Goal: Information Seeking & Learning: Check status

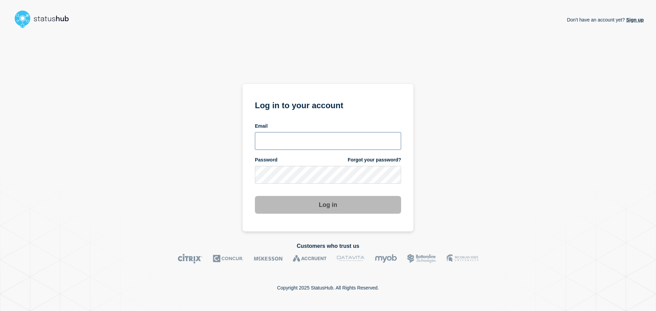
type input "ronnie.snow@conexon.us"
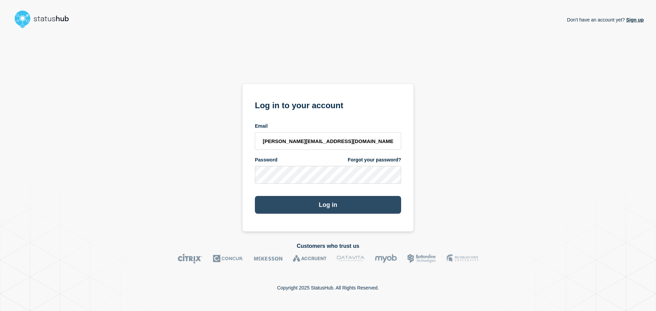
drag, startPoint x: 423, startPoint y: 196, endPoint x: 350, endPoint y: 209, distance: 74.0
click at [422, 196] on div "Don't have an account yet? Sign up Log in to your account Email ronnie.snow@con…" at bounding box center [328, 131] width 632 height 201
click at [343, 209] on button "Log in" at bounding box center [328, 205] width 146 height 18
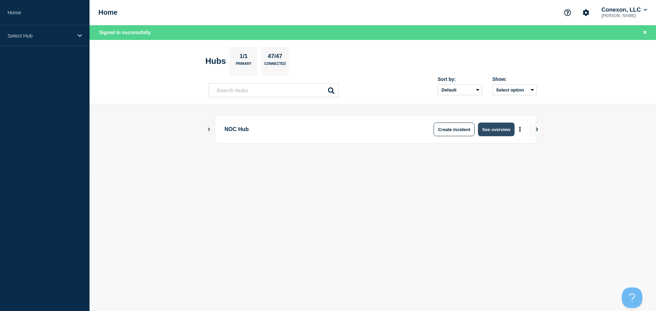
click at [491, 132] on button "See overview" at bounding box center [496, 130] width 36 height 14
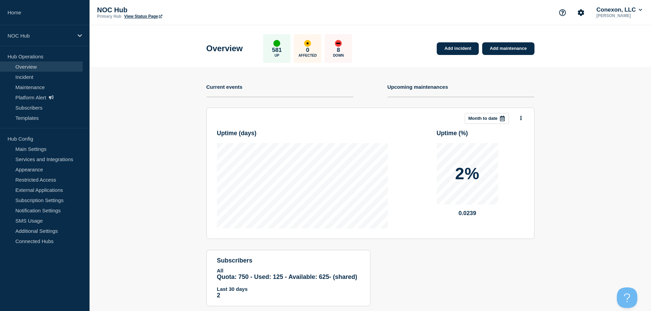
scroll to position [16, 0]
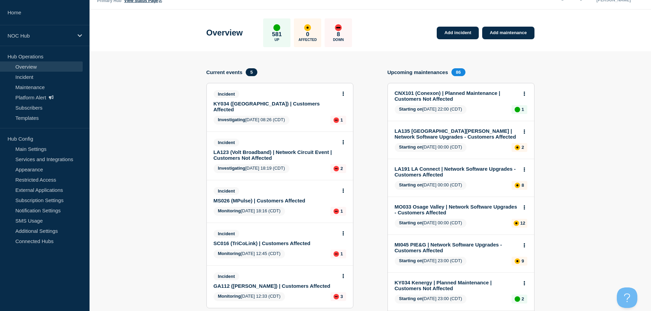
click at [345, 91] on button at bounding box center [344, 94] width 6 height 6
click at [343, 94] on icon at bounding box center [343, 94] width 1 height 4
click at [343, 96] on icon at bounding box center [344, 94] width 2 height 4
click at [343, 110] on link "View incident" at bounding box center [341, 110] width 28 height 5
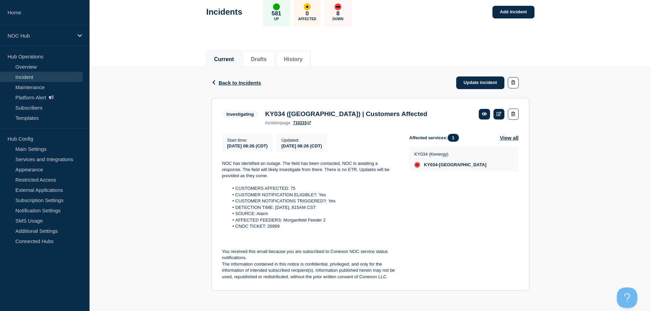
scroll to position [41, 0]
drag, startPoint x: 284, startPoint y: 227, endPoint x: 266, endPoint y: 228, distance: 17.8
click at [266, 228] on li "CNOC TICKET: 26989" at bounding box center [314, 227] width 170 height 6
copy li "26989"
click at [27, 77] on link "Incident" at bounding box center [41, 77] width 83 height 10
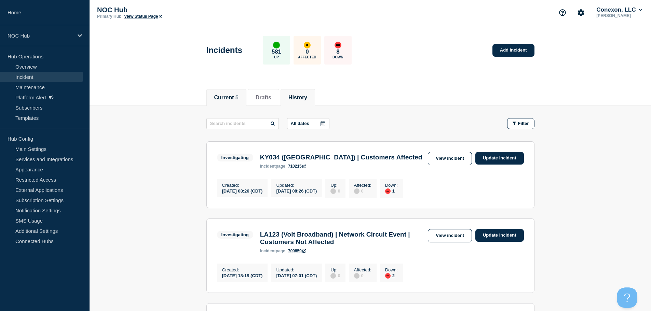
click at [307, 98] on button "History" at bounding box center [298, 98] width 19 height 6
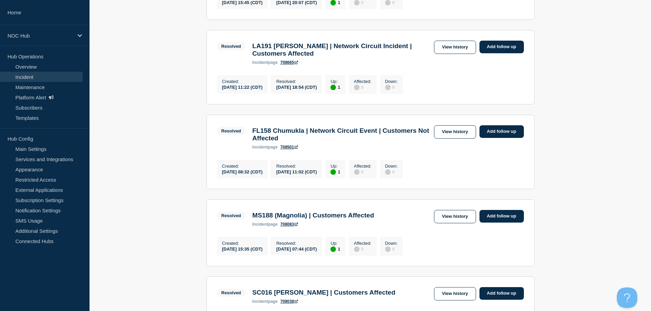
scroll to position [650, 0]
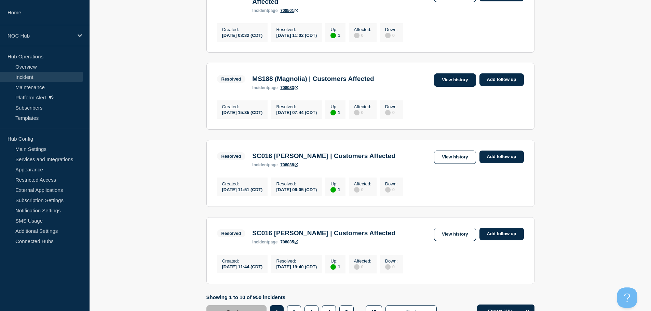
click at [465, 87] on link "View history" at bounding box center [455, 80] width 42 height 13
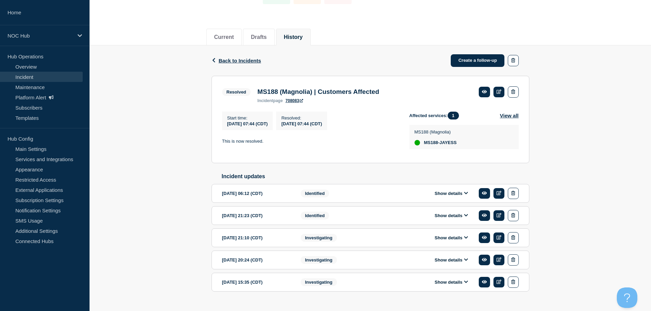
scroll to position [77, 0]
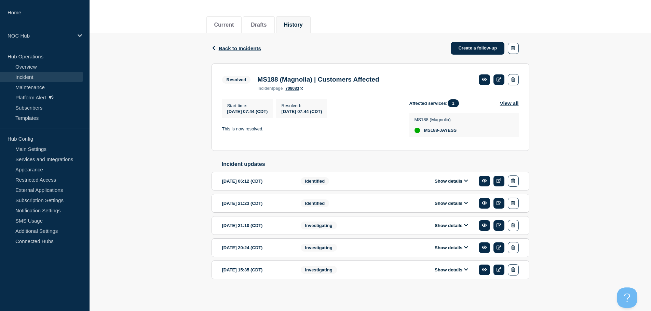
click at [454, 183] on button "Show details" at bounding box center [452, 181] width 38 height 6
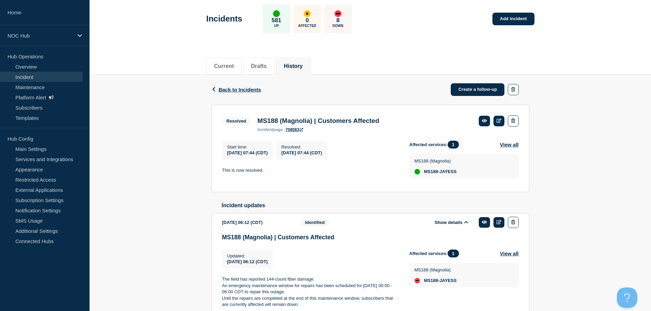
scroll to position [0, 0]
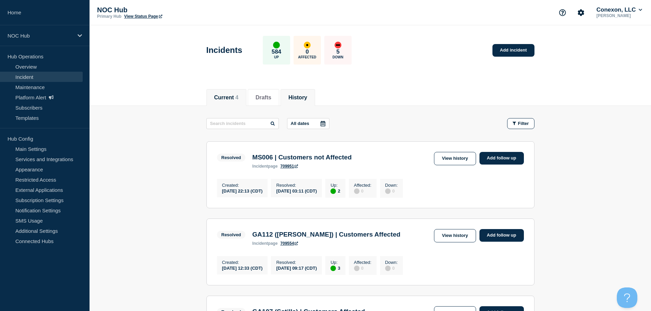
click at [223, 99] on button "Current 4" at bounding box center [226, 98] width 24 height 6
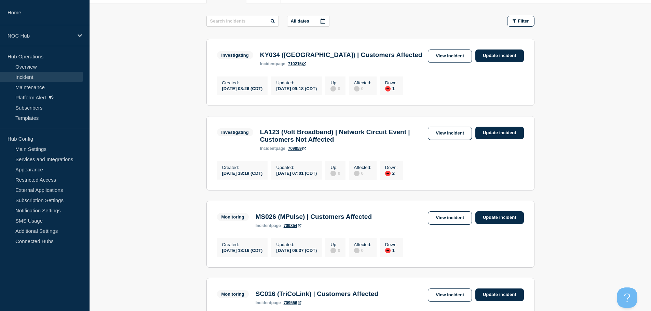
scroll to position [239, 0]
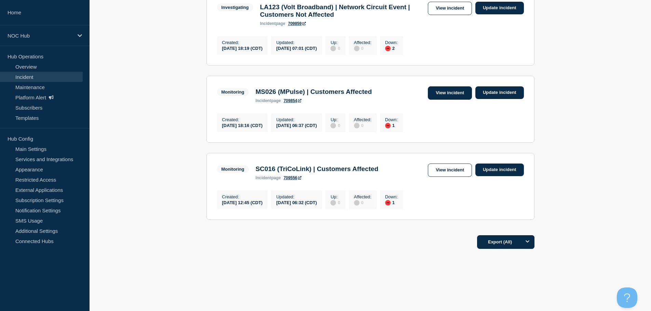
click at [444, 90] on link "View incident" at bounding box center [450, 93] width 44 height 13
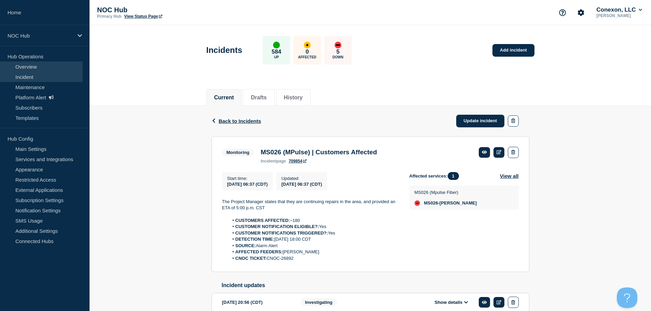
click at [26, 65] on link "Overview" at bounding box center [41, 67] width 83 height 10
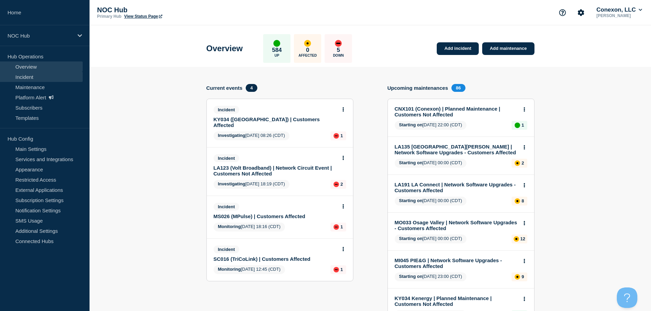
click at [41, 77] on link "Incident" at bounding box center [41, 77] width 83 height 10
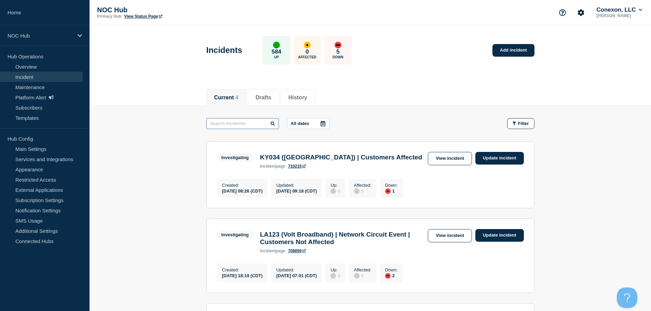
click at [237, 124] on input "text" at bounding box center [243, 123] width 72 height 11
paste input "CNOC-26891"
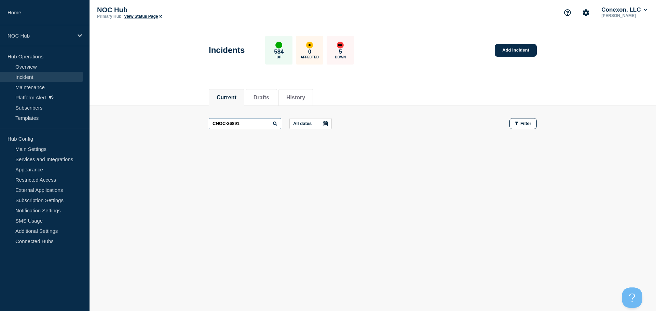
drag, startPoint x: 227, startPoint y: 124, endPoint x: 200, endPoint y: 124, distance: 27.0
click at [200, 125] on main "CNOC-26891 All dates Filter" at bounding box center [373, 124] width 567 height 36
type input "26891"
click at [307, 104] on li "History" at bounding box center [296, 97] width 35 height 17
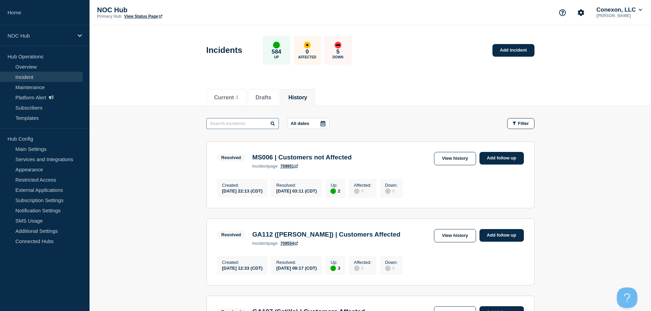
click at [244, 125] on input "text" at bounding box center [243, 123] width 72 height 11
paste input "CNOC-26891"
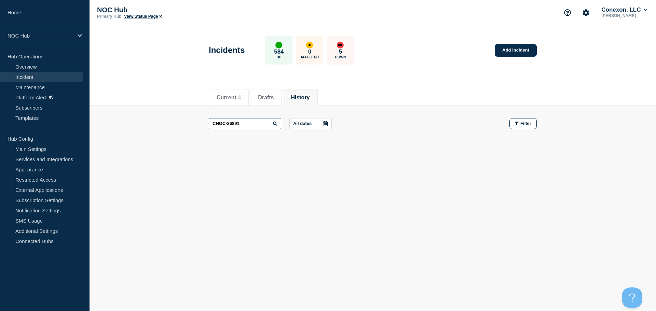
drag, startPoint x: 228, startPoint y: 125, endPoint x: 190, endPoint y: 125, distance: 37.6
click at [190, 125] on main "CNOC-26891 All dates Filter" at bounding box center [373, 124] width 567 height 36
type input "26891"
click at [245, 125] on input "26891" at bounding box center [245, 123] width 72 height 11
click at [247, 128] on input "26891" at bounding box center [245, 123] width 72 height 11
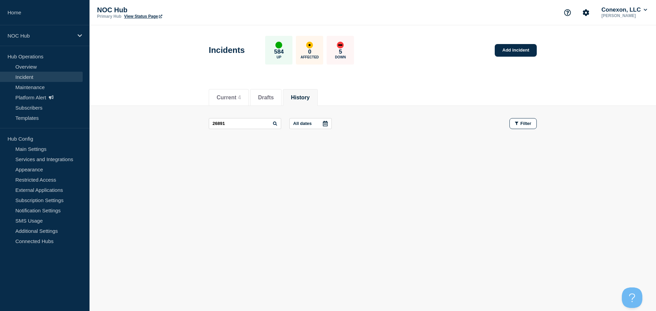
drag, startPoint x: 301, startPoint y: 94, endPoint x: 292, endPoint y: 101, distance: 11.0
click at [301, 95] on button "History" at bounding box center [300, 98] width 19 height 6
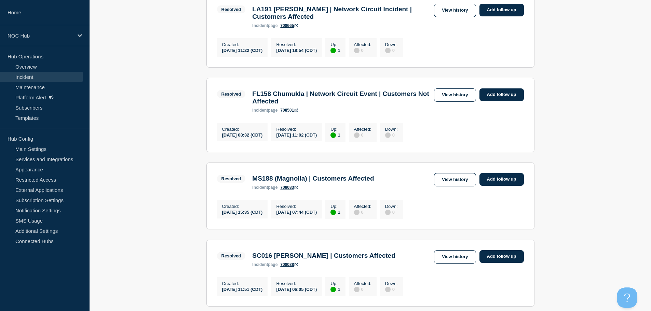
scroll to position [718, 0]
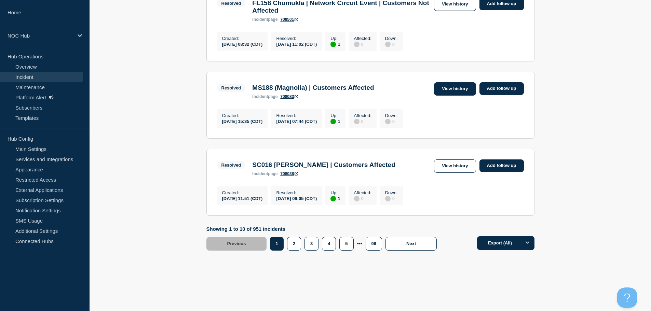
click at [463, 96] on link "View history" at bounding box center [455, 88] width 42 height 13
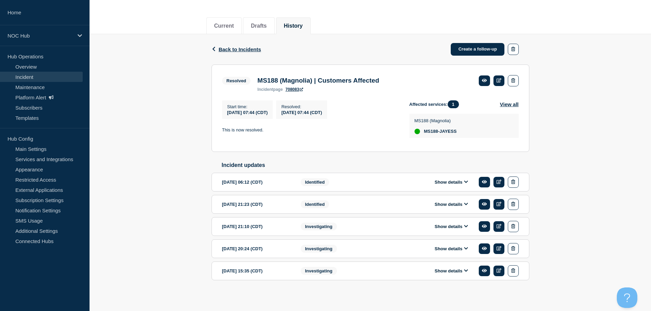
scroll to position [77, 0]
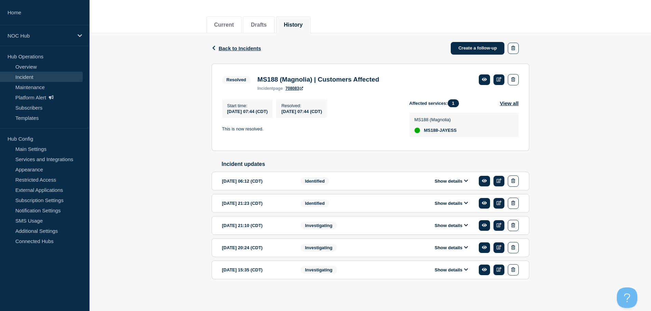
click at [449, 180] on button "Show details" at bounding box center [452, 181] width 38 height 6
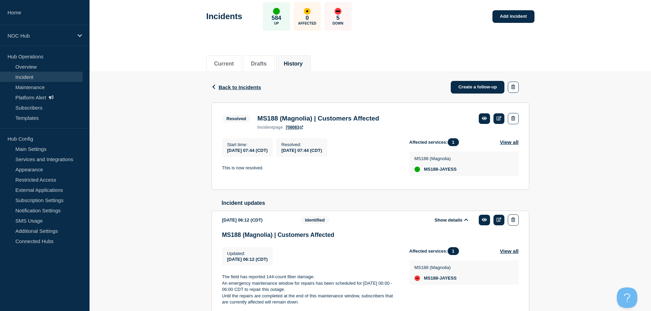
scroll to position [0, 0]
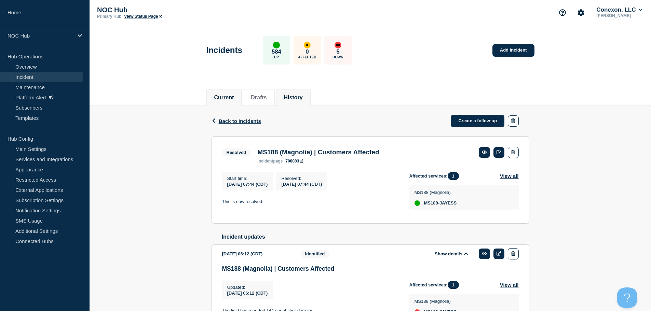
click at [229, 98] on button "Current" at bounding box center [224, 98] width 20 height 6
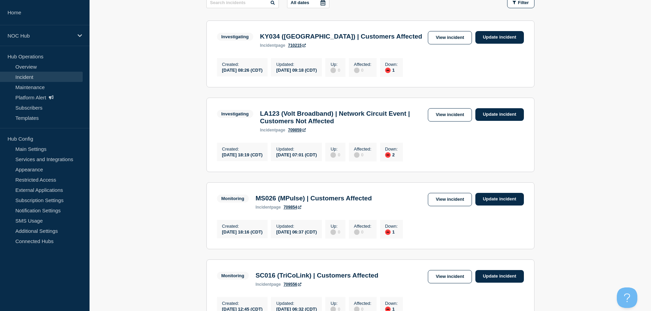
scroll to position [34, 0]
